Goal: Book appointment/travel/reservation

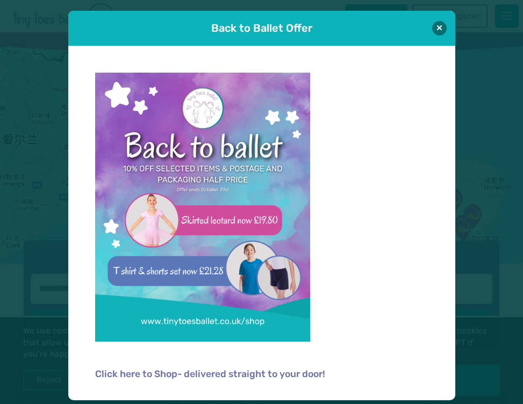
click at [447, 27] on button at bounding box center [439, 28] width 15 height 15
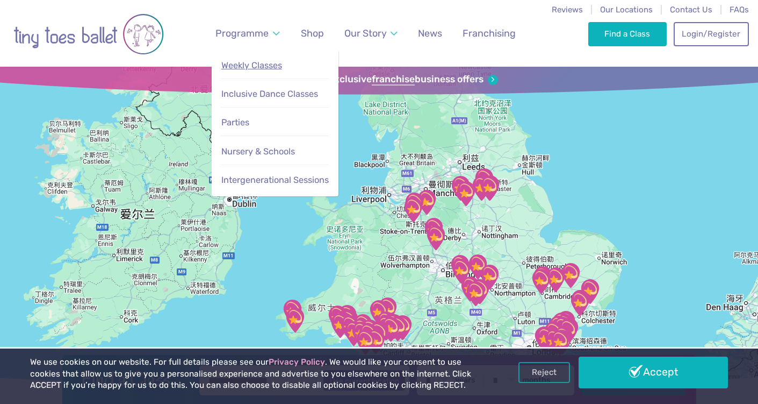
click at [272, 61] on span "Weekly Classes" at bounding box center [251, 65] width 61 height 10
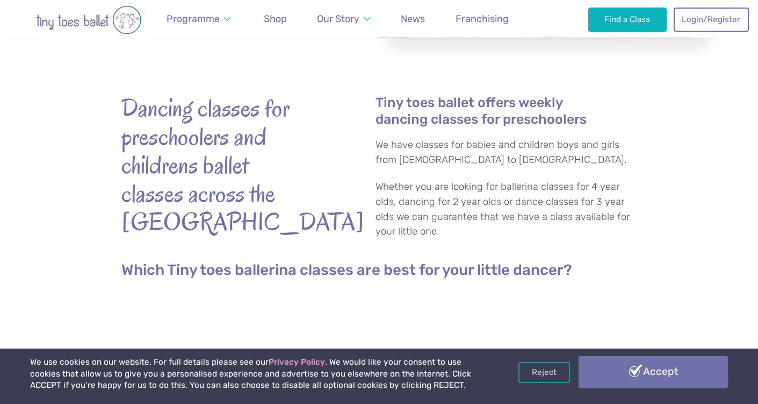
scroll to position [273, 0]
click at [614, 373] on link "Accept" at bounding box center [653, 371] width 149 height 31
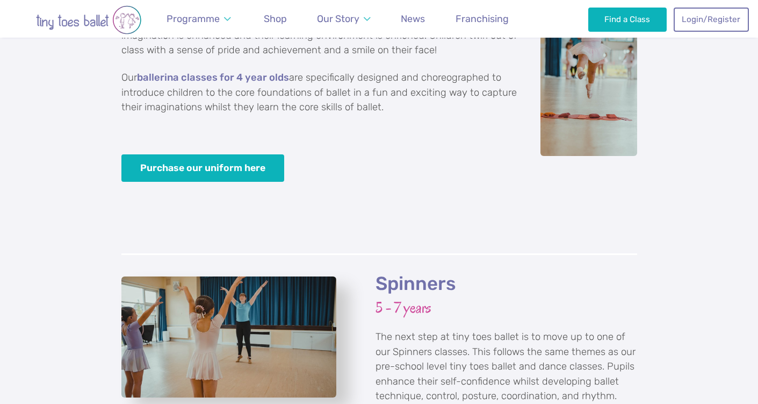
scroll to position [2260, 0]
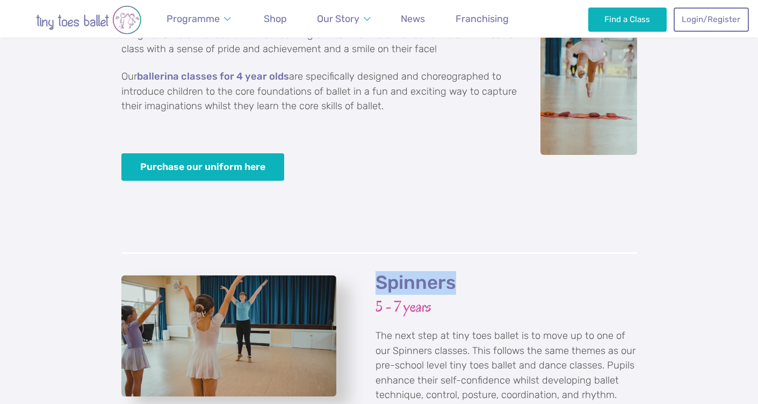
drag, startPoint x: 457, startPoint y: 242, endPoint x: 368, endPoint y: 244, distance: 89.3
click at [368, 271] on div "Spinners 5 - 7 years The next step at tiny toes ballet is to move up to one of …" at bounding box center [500, 407] width 274 height 273
click at [555, 220] on p at bounding box center [379, 227] width 516 height 15
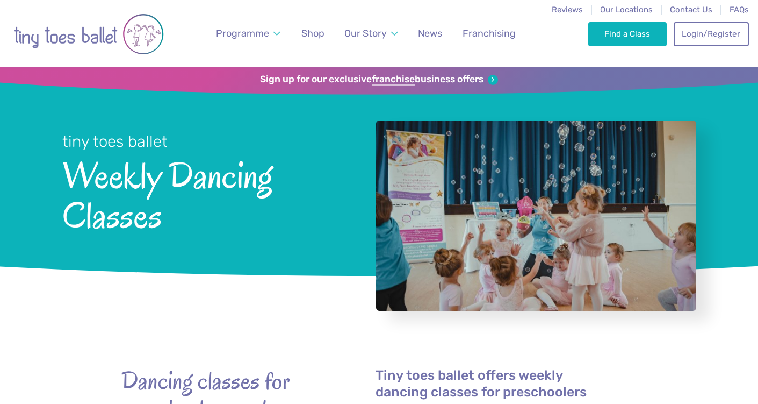
scroll to position [0, 0]
click at [642, 40] on link "Find a Class" at bounding box center [628, 34] width 79 height 24
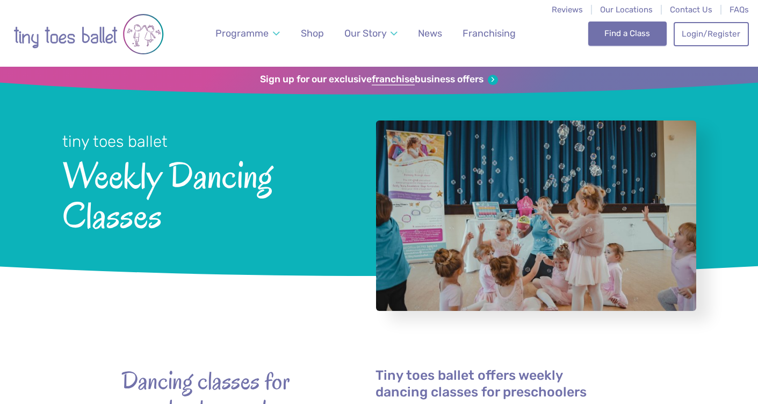
click at [621, 34] on link "Find a Class" at bounding box center [628, 34] width 79 height 24
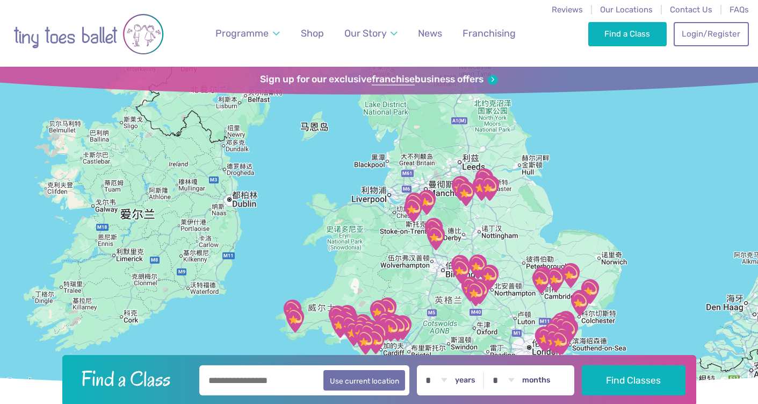
click at [279, 381] on input "text" at bounding box center [304, 380] width 211 height 30
type input "******"
click at [476, 382] on label "years" at bounding box center [465, 380] width 20 height 10
click at [453, 382] on select "* * * * * * * * * * ** ** **" at bounding box center [436, 380] width 33 height 30
click at [442, 381] on select "* * * * * * * * * * ** ** **" at bounding box center [436, 380] width 33 height 30
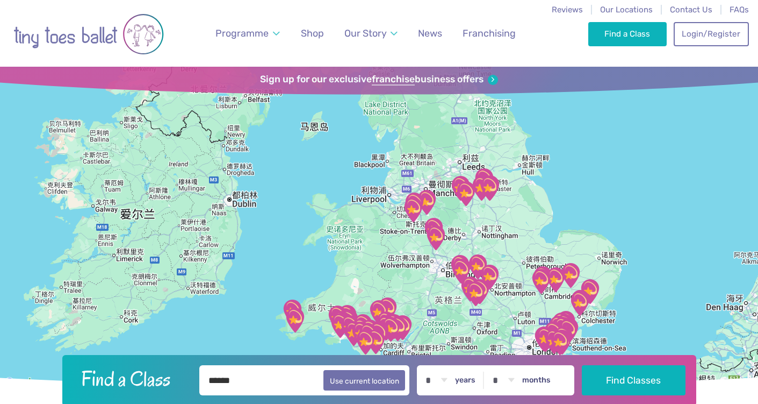
select select "*"
click at [621, 381] on button "Find Classes" at bounding box center [634, 379] width 104 height 30
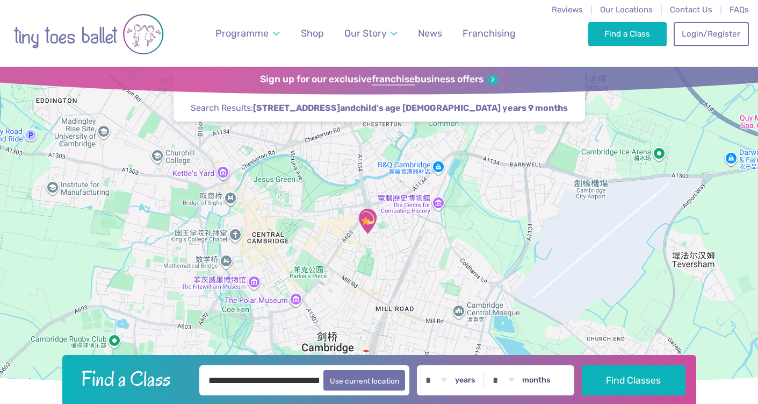
drag, startPoint x: 319, startPoint y: 186, endPoint x: 392, endPoint y: 287, distance: 125.0
click at [392, 287] on div at bounding box center [379, 228] width 758 height 323
click at [367, 224] on img "St Matthew's Church" at bounding box center [367, 220] width 27 height 27
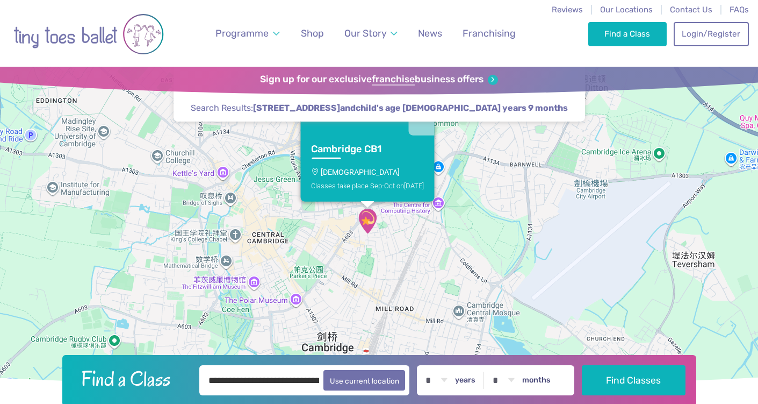
click at [362, 168] on p "[DEMOGRAPHIC_DATA]" at bounding box center [367, 172] width 113 height 9
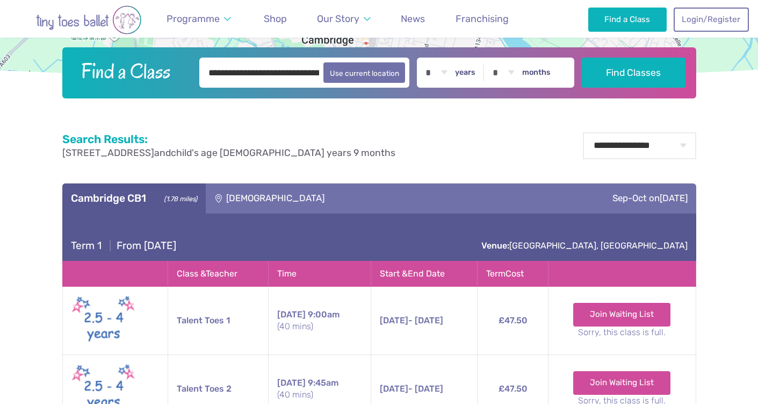
scroll to position [447, 0]
